Goal: Check status

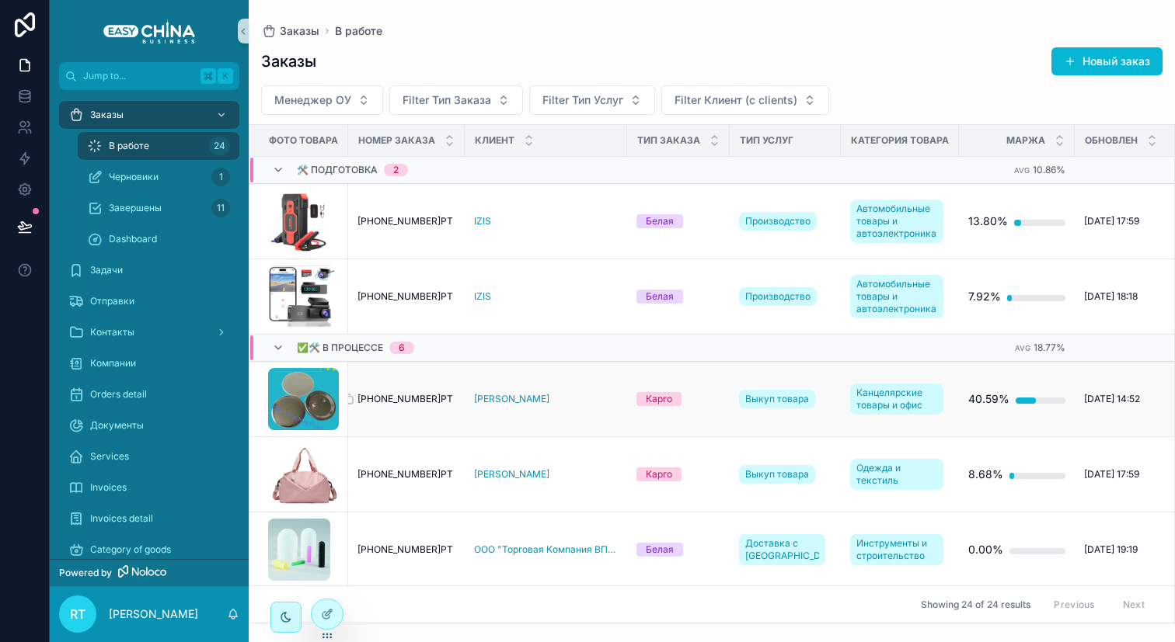
click at [407, 402] on span "[PHONE_NUMBER]РТ" at bounding box center [405, 399] width 96 height 12
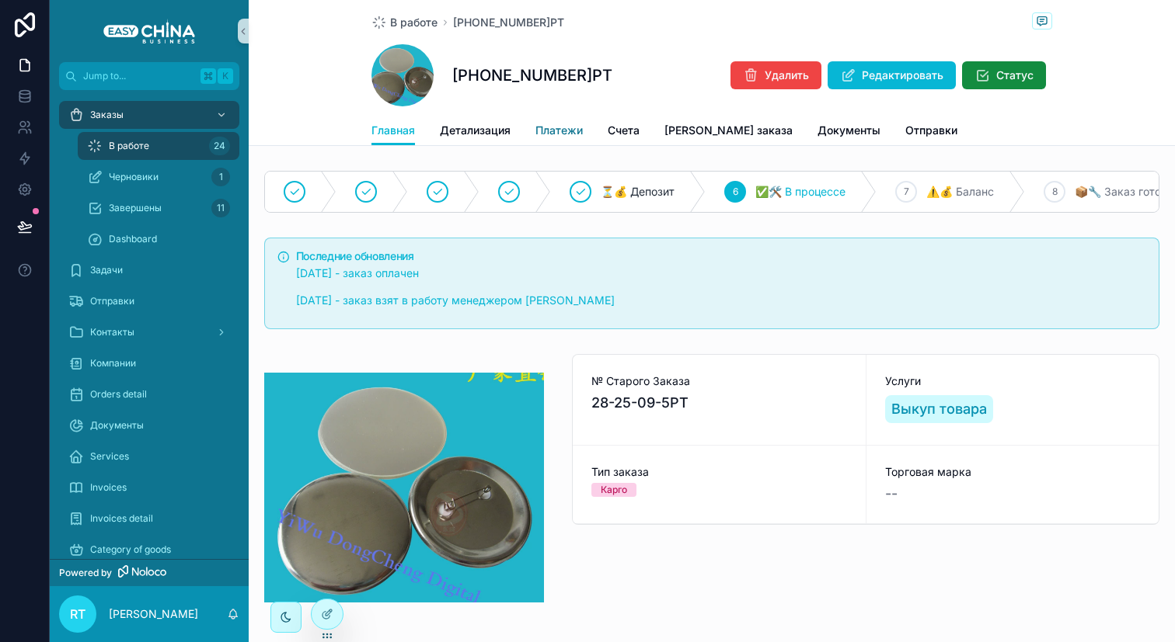
click at [566, 120] on link "Платежи" at bounding box center [558, 132] width 47 height 31
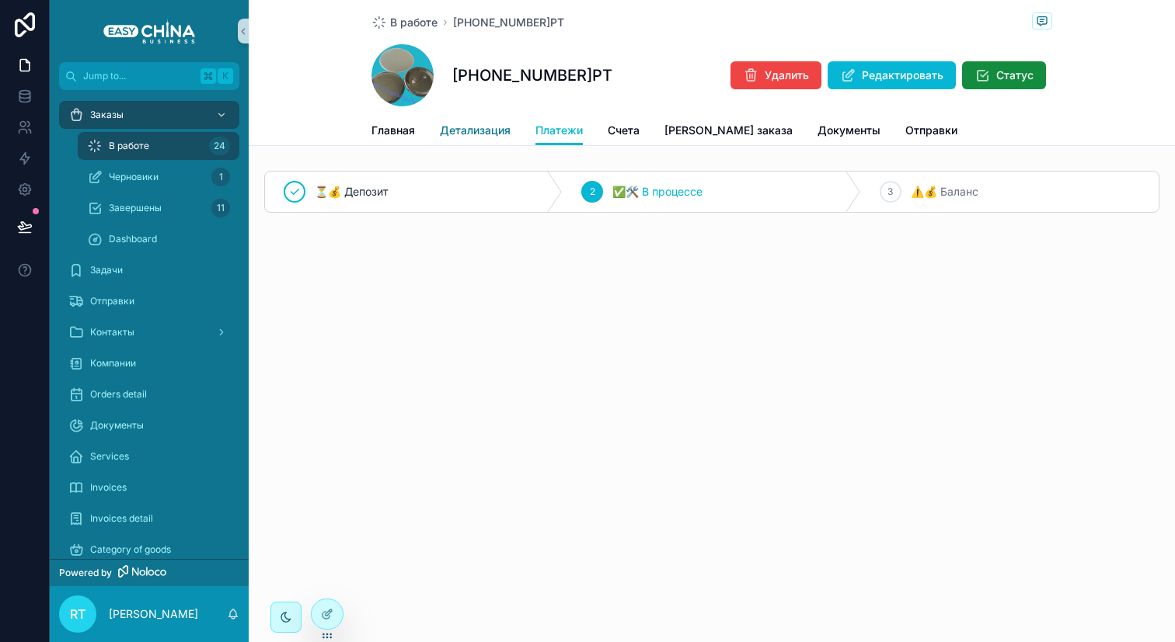
click at [482, 130] on span "Детализация" at bounding box center [475, 131] width 71 height 16
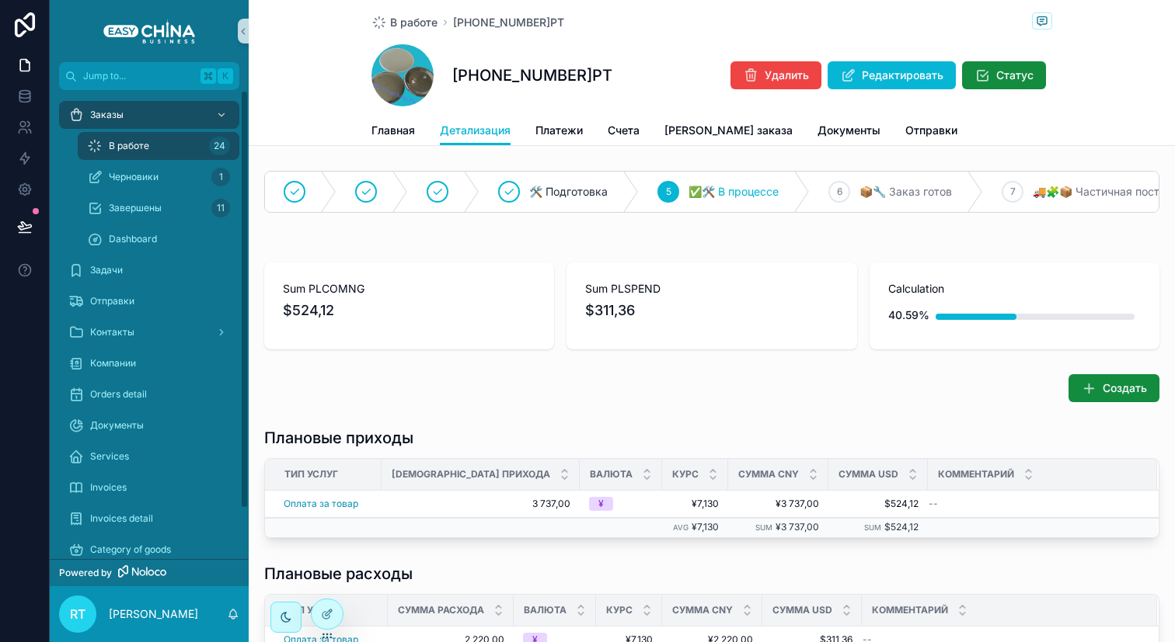
click at [148, 135] on div "В работе 24" at bounding box center [158, 146] width 143 height 25
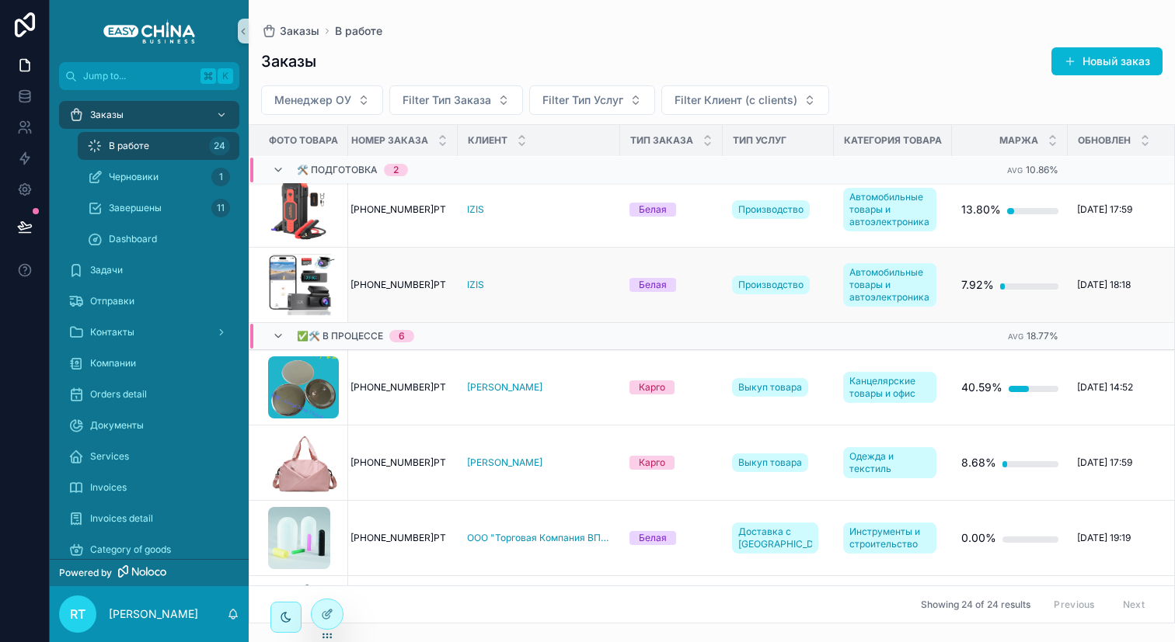
scroll to position [0, 7]
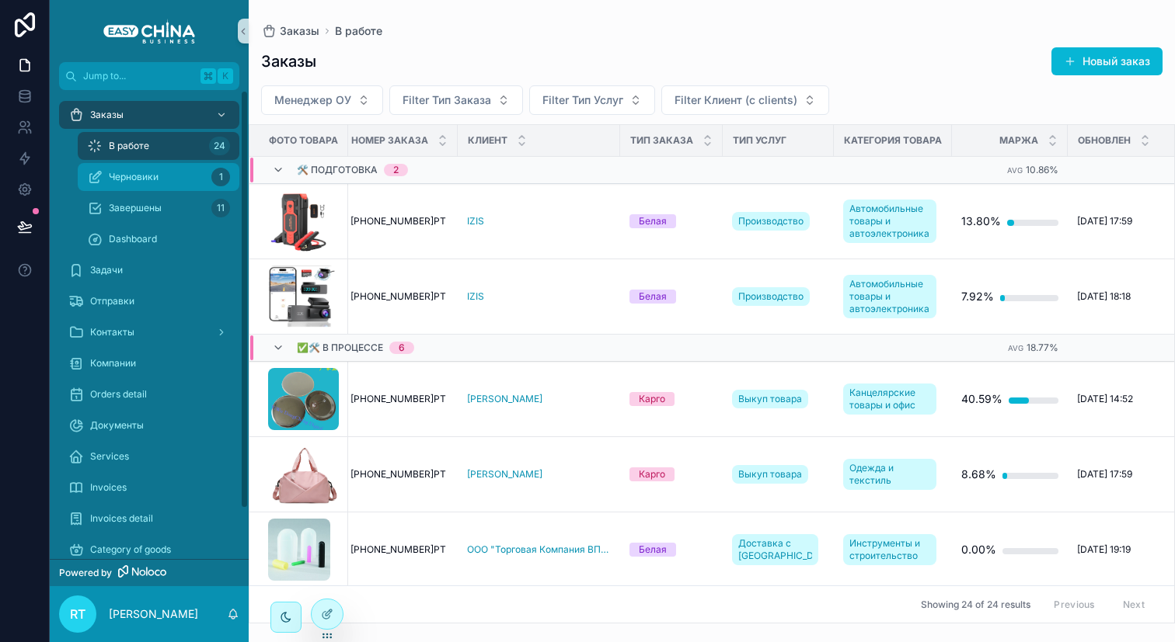
click at [156, 169] on div "Черновики 1" at bounding box center [158, 177] width 143 height 25
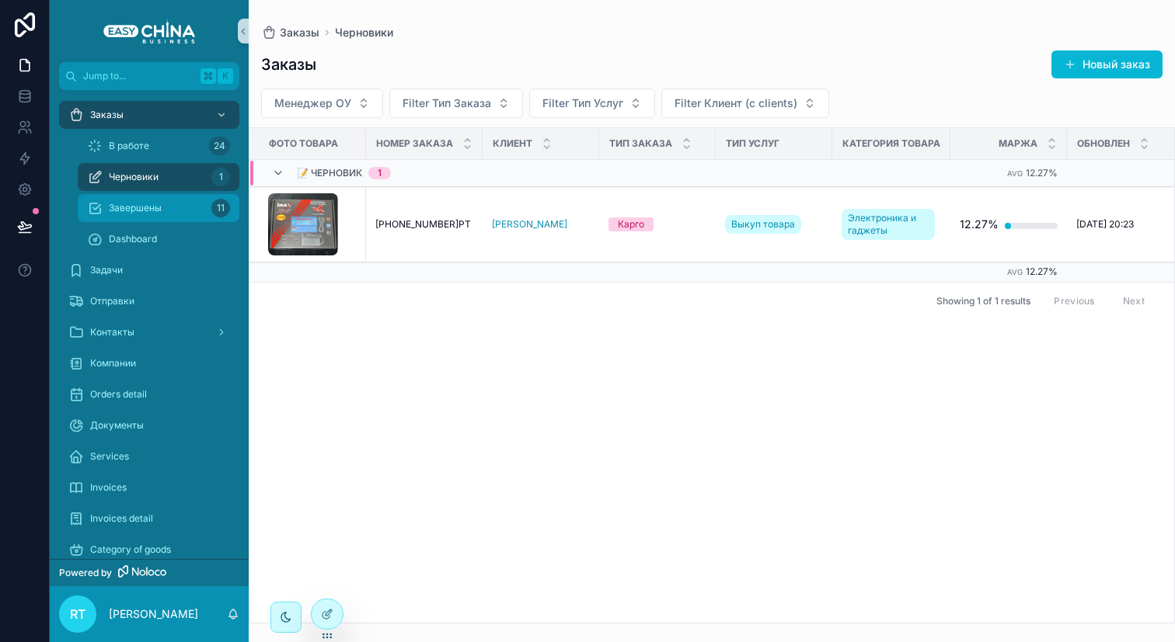
click at [155, 200] on div "Завершены 11" at bounding box center [158, 208] width 143 height 25
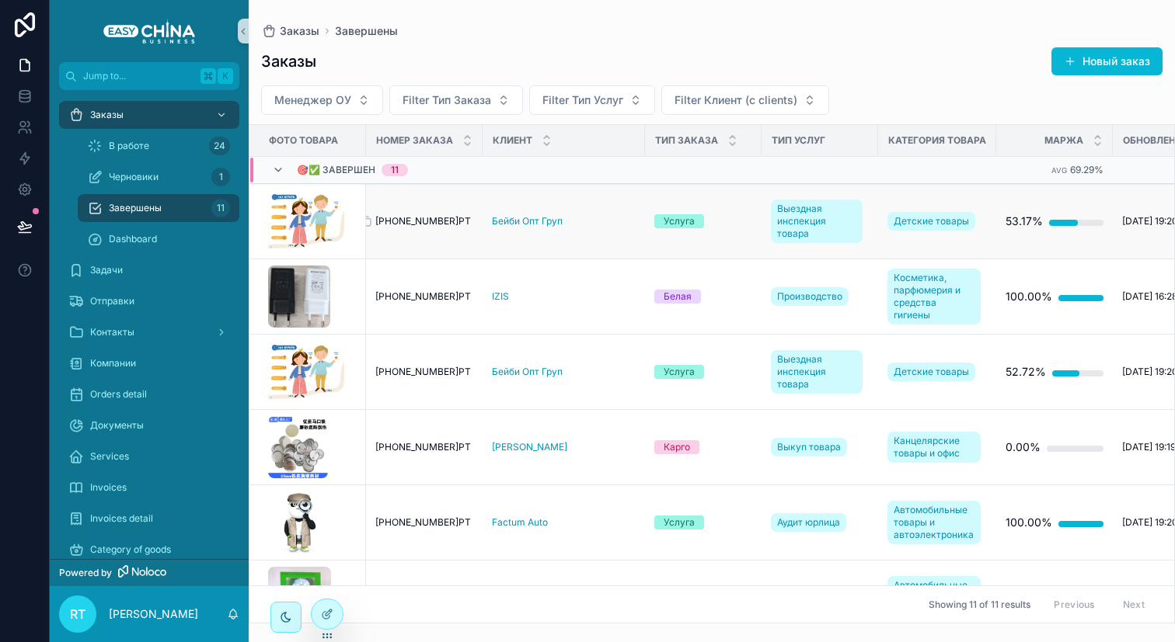
click at [453, 225] on div "[PHONE_NUMBER]РТ [PHONE_NUMBER]РТ" at bounding box center [424, 221] width 98 height 12
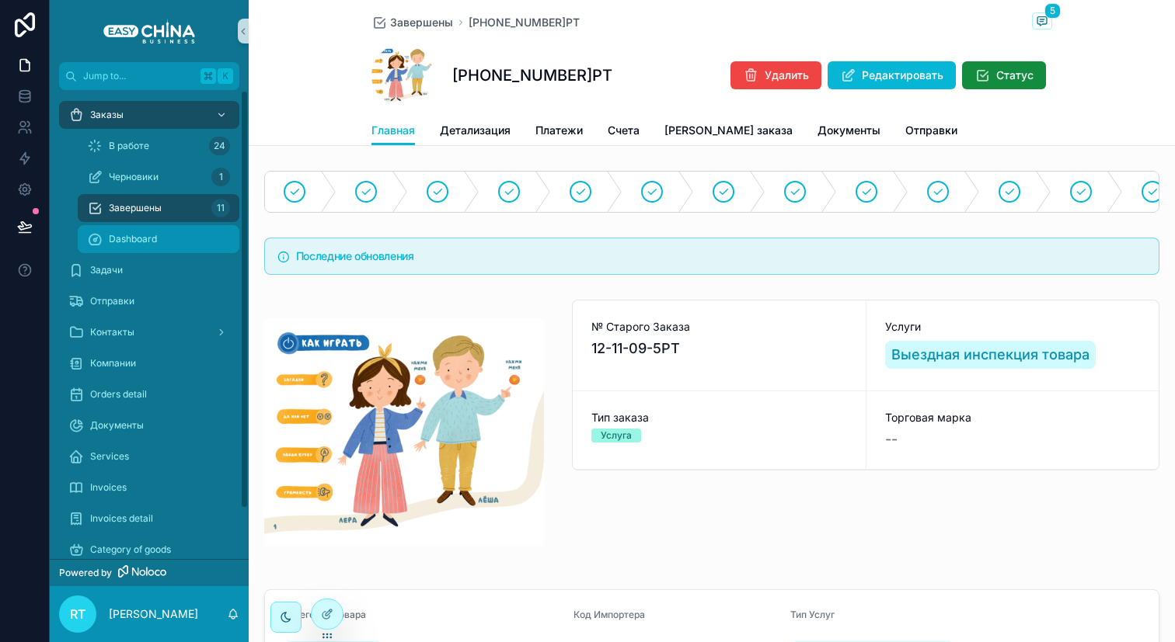
click at [175, 228] on div "Dashboard" at bounding box center [158, 239] width 143 height 25
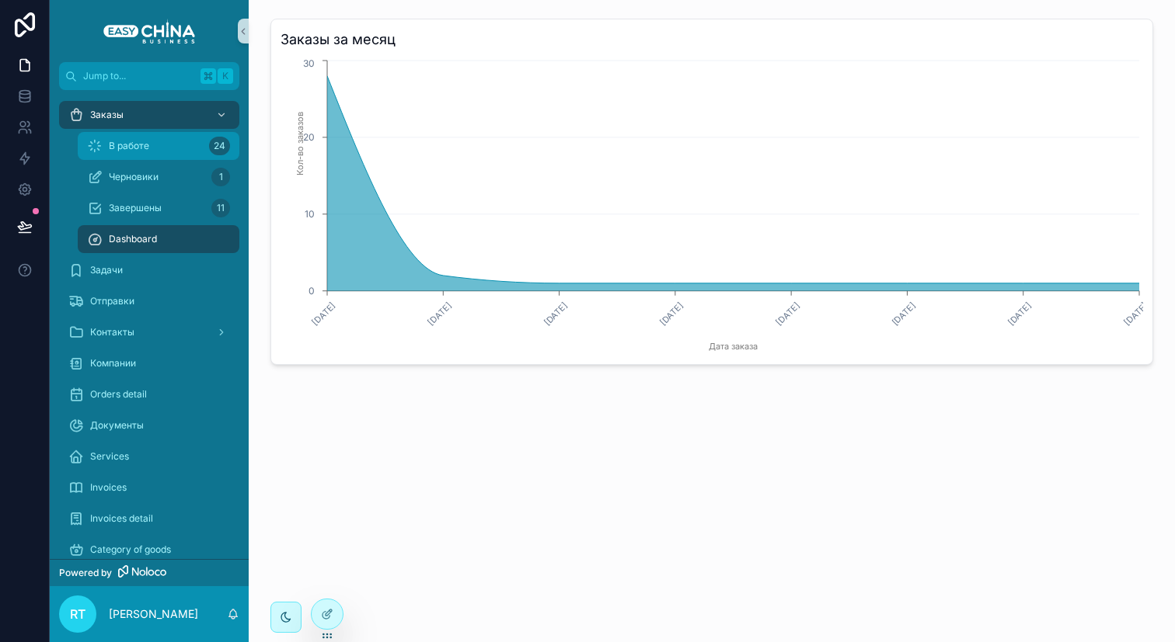
click at [107, 139] on div "В работе 24" at bounding box center [158, 146] width 143 height 25
